Goal: Task Accomplishment & Management: Manage account settings

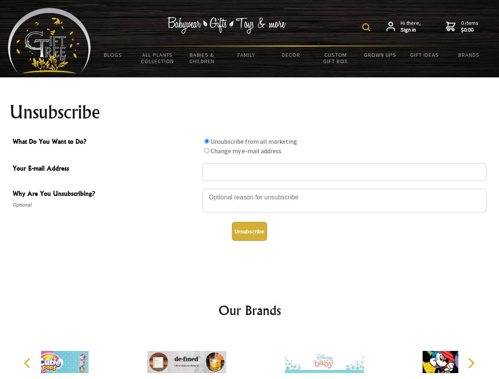
click at [367, 27] on img at bounding box center [366, 27] width 8 height 8
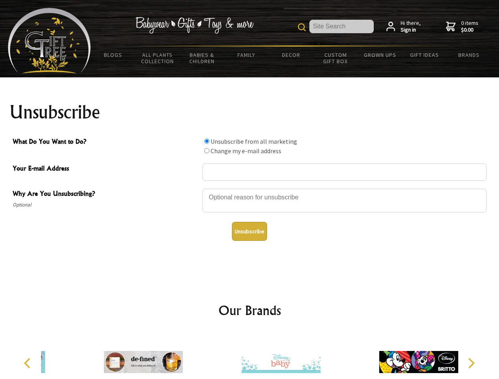
click at [250, 188] on div at bounding box center [344, 202] width 284 height 28
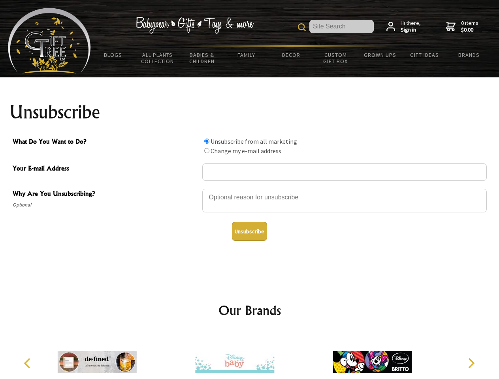
click at [206, 141] on input "What Do You Want to Do?" at bounding box center [206, 141] width 5 height 5
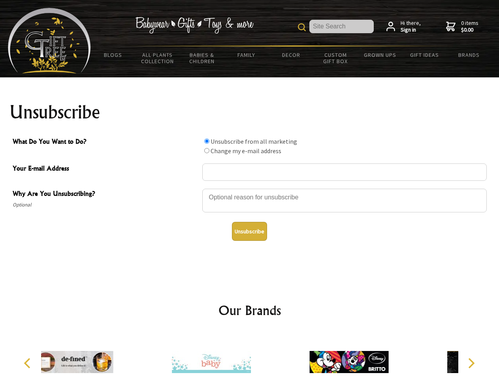
click at [206, 150] on input "What Do You Want to Do?" at bounding box center [206, 150] width 5 height 5
radio input "true"
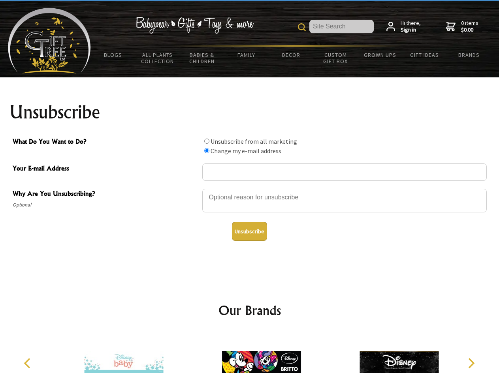
click at [249, 231] on button "Unsubscribe" at bounding box center [249, 231] width 35 height 19
click at [250, 356] on img at bounding box center [261, 361] width 79 height 59
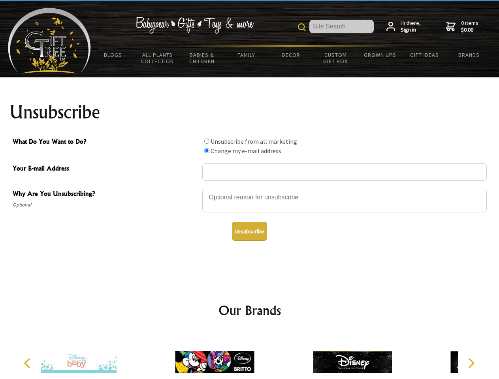
click at [28, 363] on icon "Previous" at bounding box center [28, 363] width 10 height 10
click at [471, 363] on icon "Next" at bounding box center [470, 363] width 10 height 10
